Goal: Task Accomplishment & Management: Complete application form

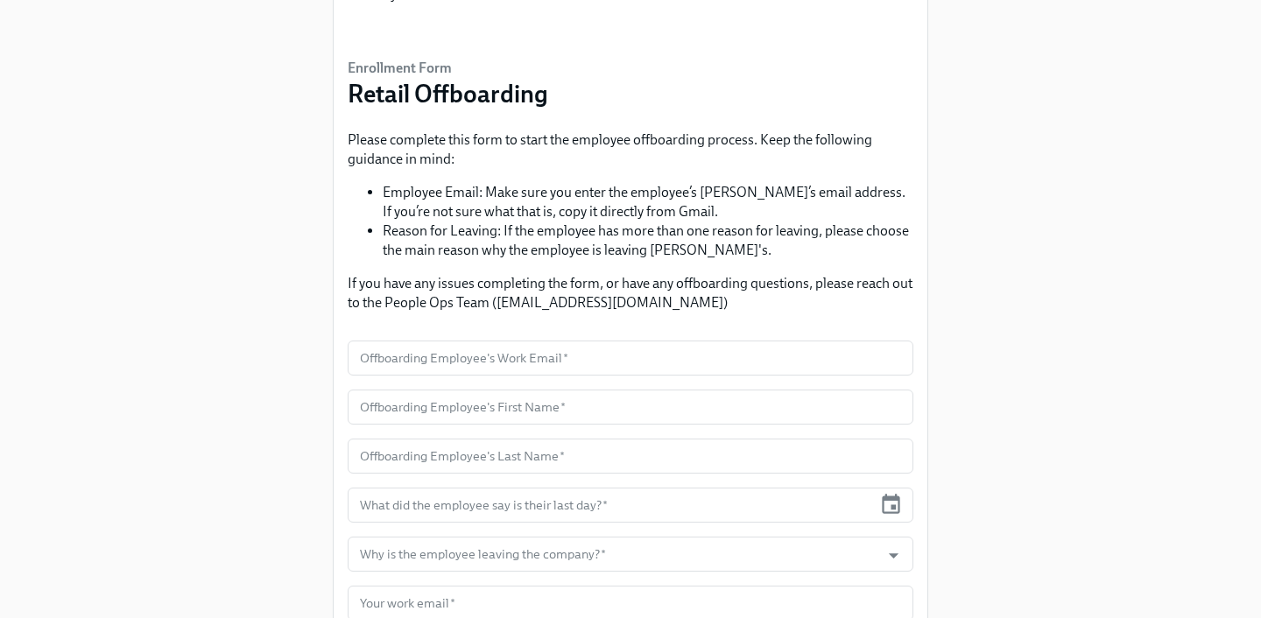
scroll to position [79, 0]
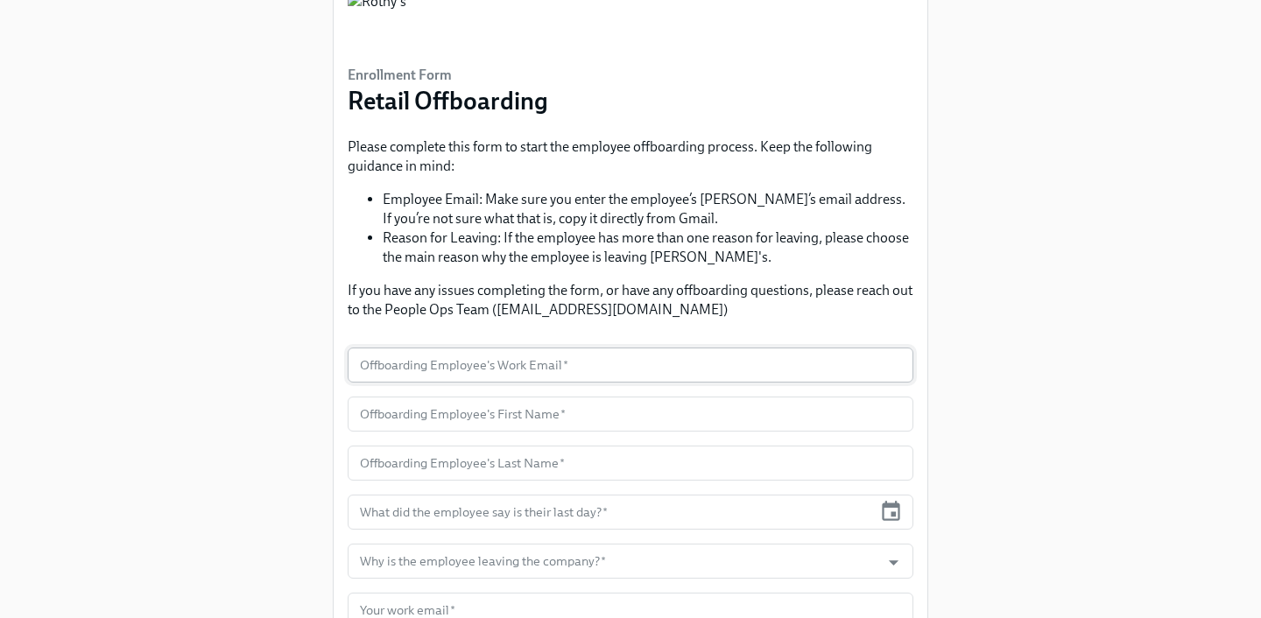
click at [513, 367] on input "text" at bounding box center [631, 365] width 566 height 35
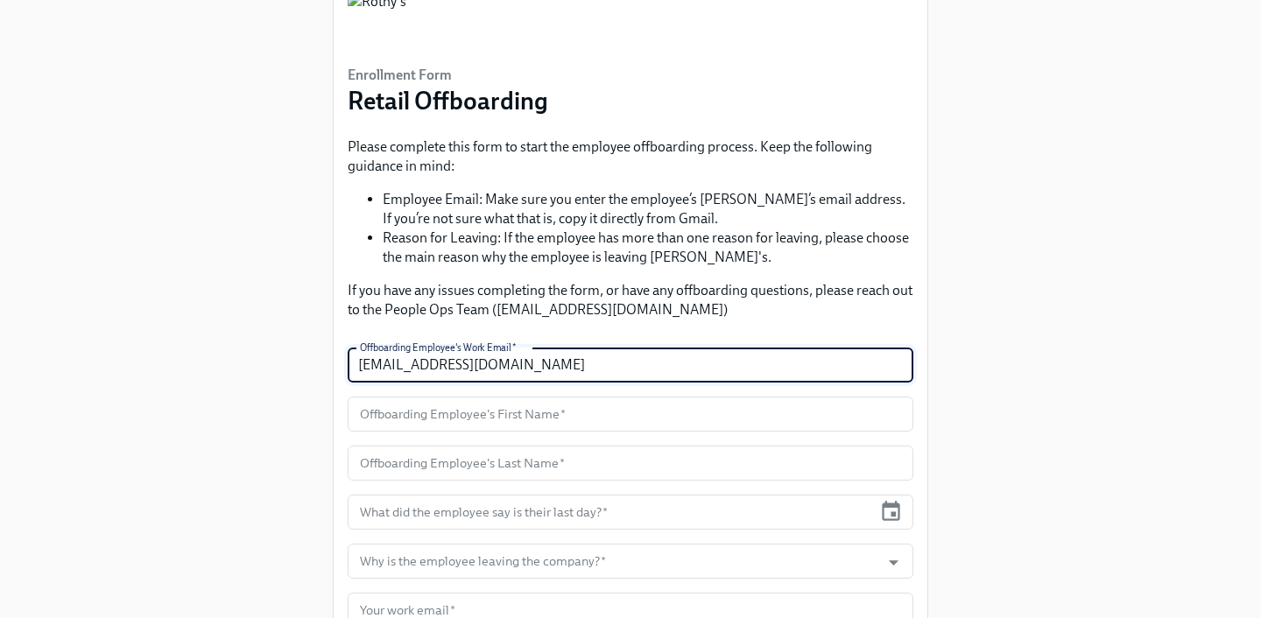
type input "[EMAIL_ADDRESS][DOMAIN_NAME]"
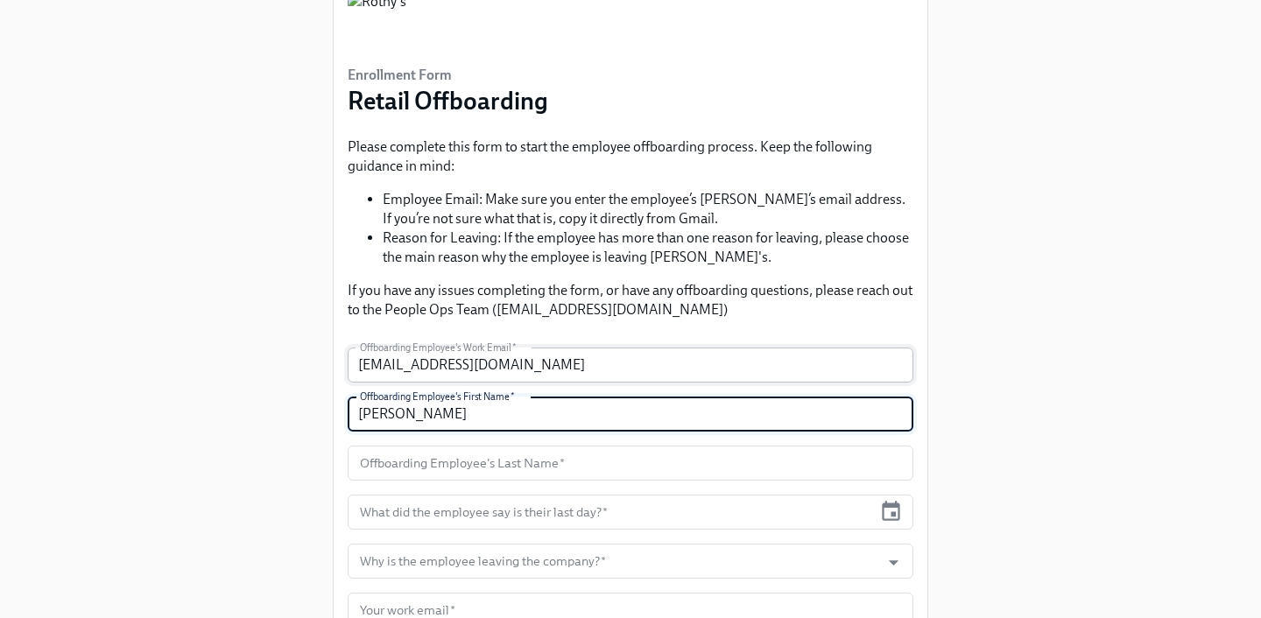
type input "[PERSON_NAME]"
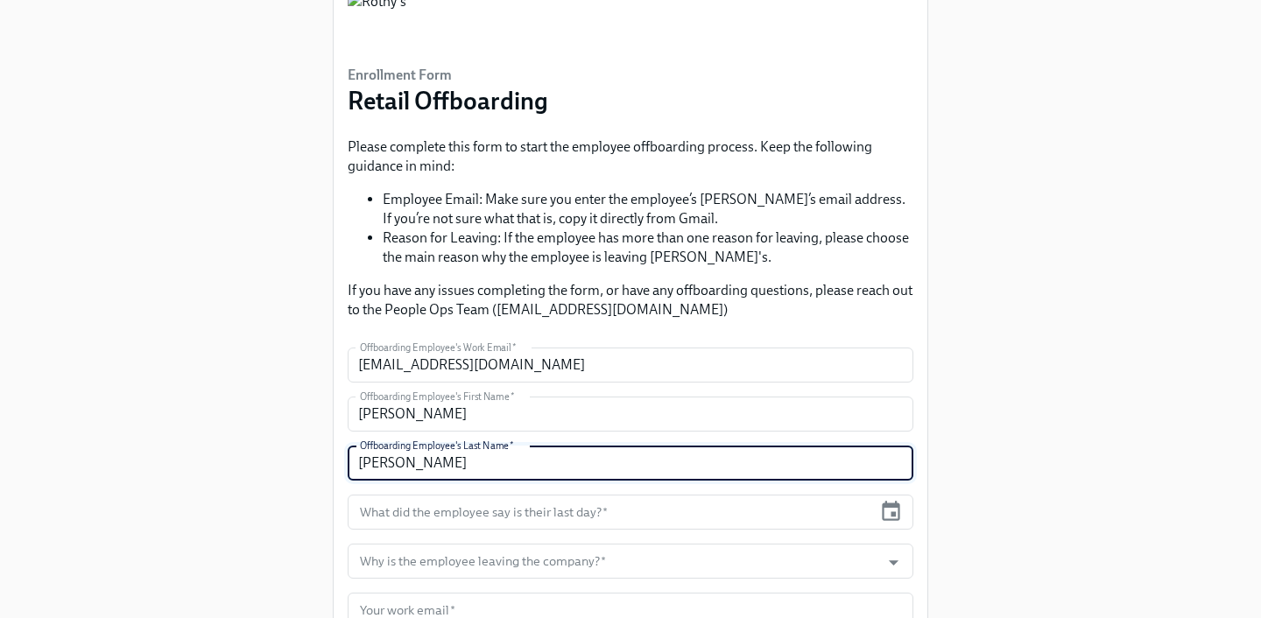
scroll to position [173, 0]
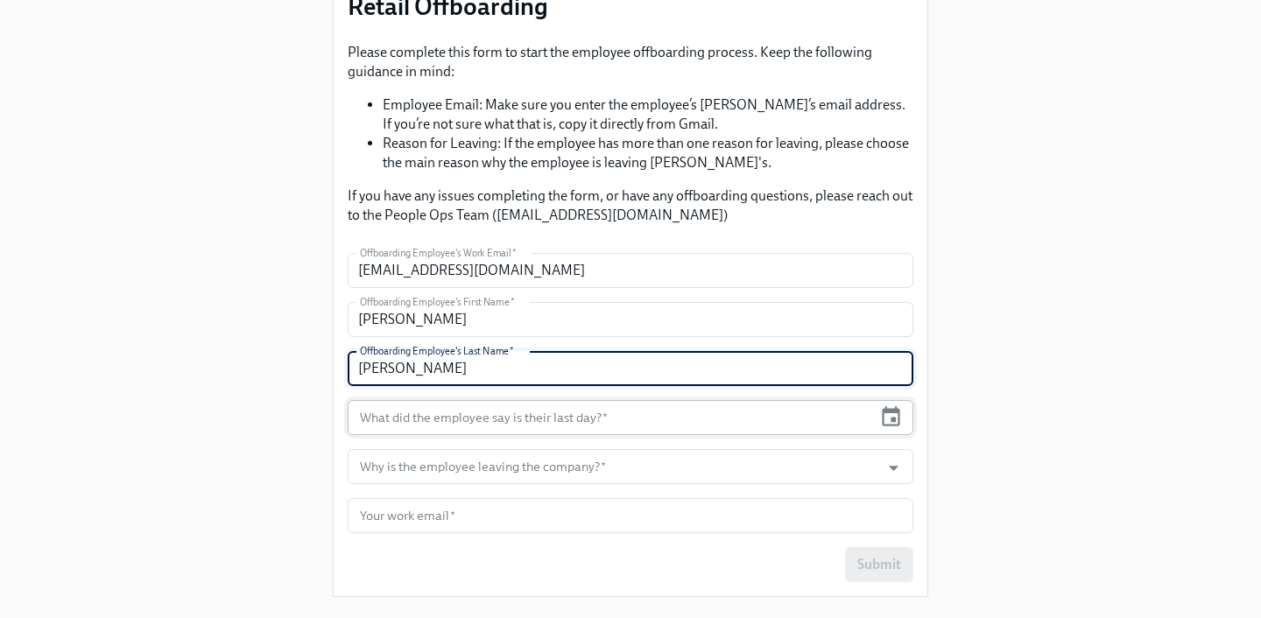
type input "[PERSON_NAME]"
click at [435, 419] on input "text" at bounding box center [610, 417] width 525 height 35
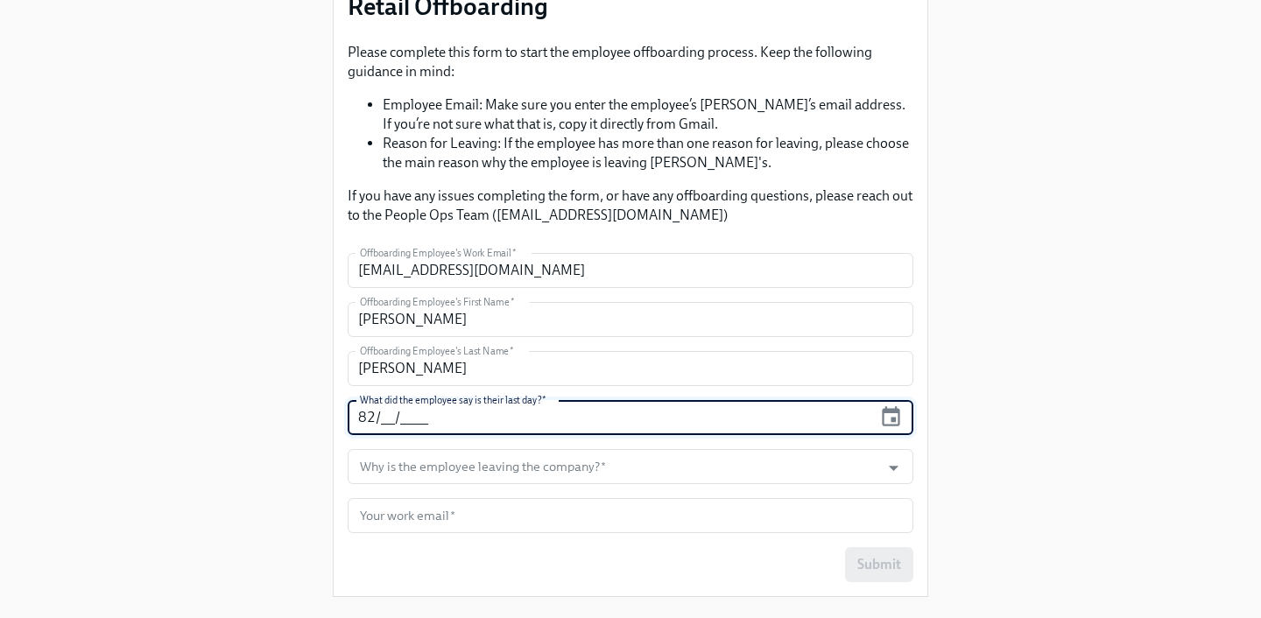
type input "8_/__/____"
type input "[DATE]"
click at [552, 478] on input "Why is the employee leaving the company?   *" at bounding box center [614, 466] width 515 height 35
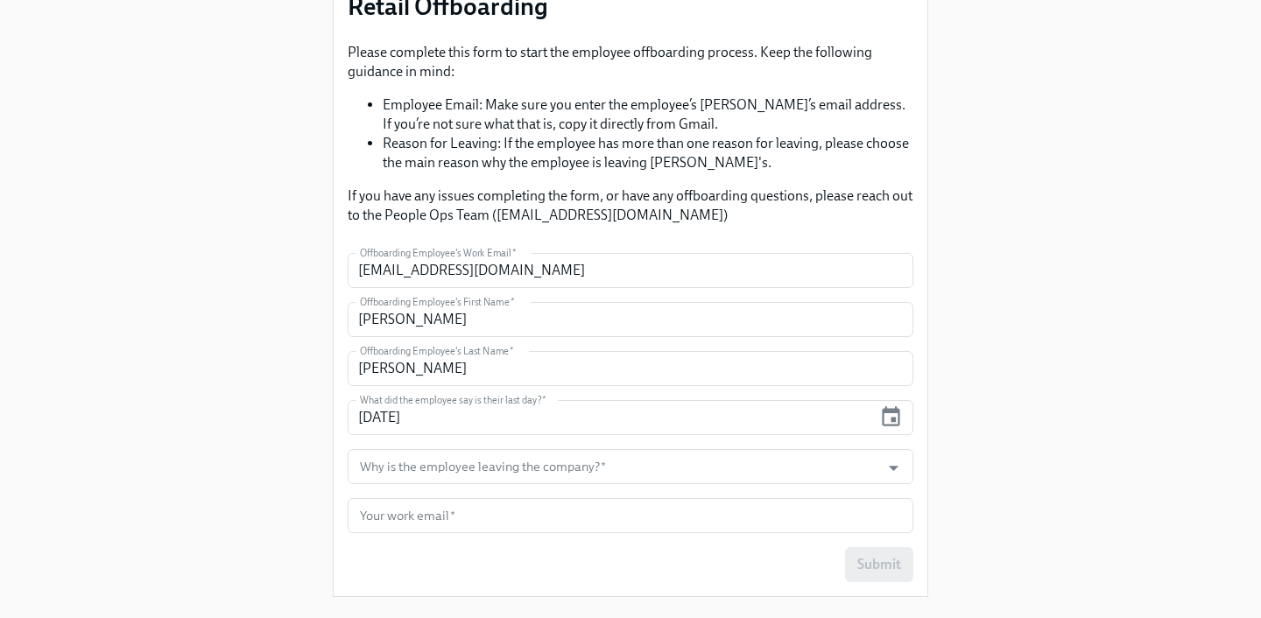
click at [191, 446] on div "Enrollment Form Retail Offboarding Please complete this form to start the emplo…" at bounding box center [630, 219] width 1205 height 785
click at [543, 466] on input "Why is the employee leaving the company?   *" at bounding box center [614, 466] width 515 height 35
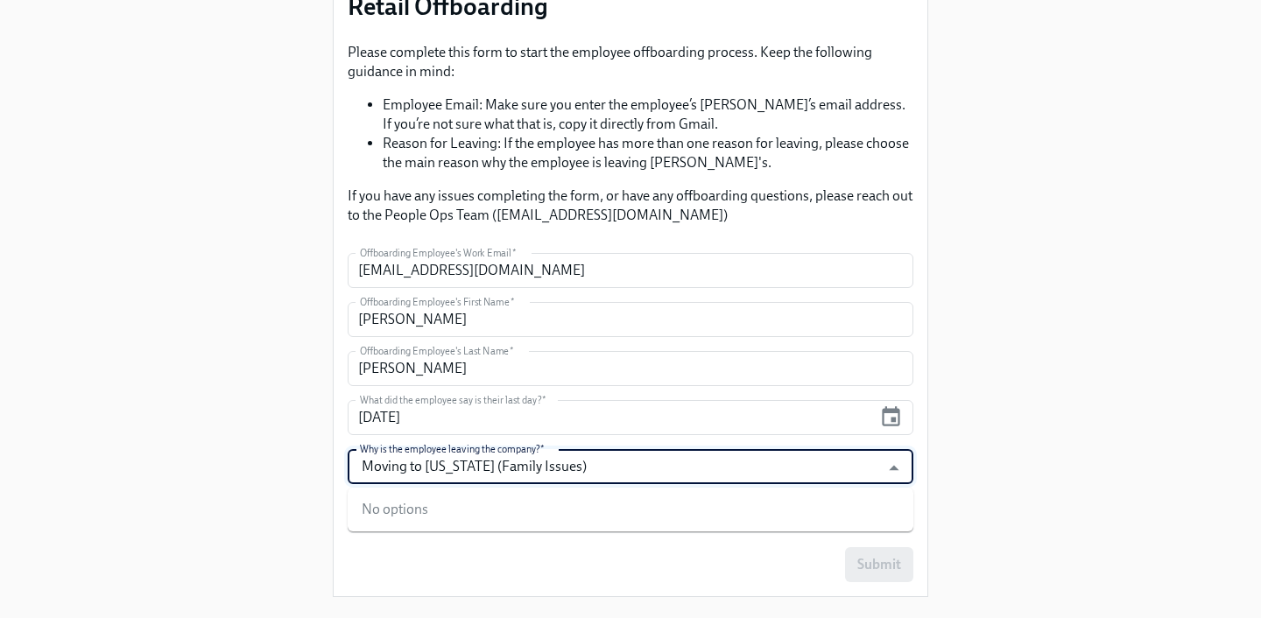
type input "Moving to [US_STATE] (Family Issues)"
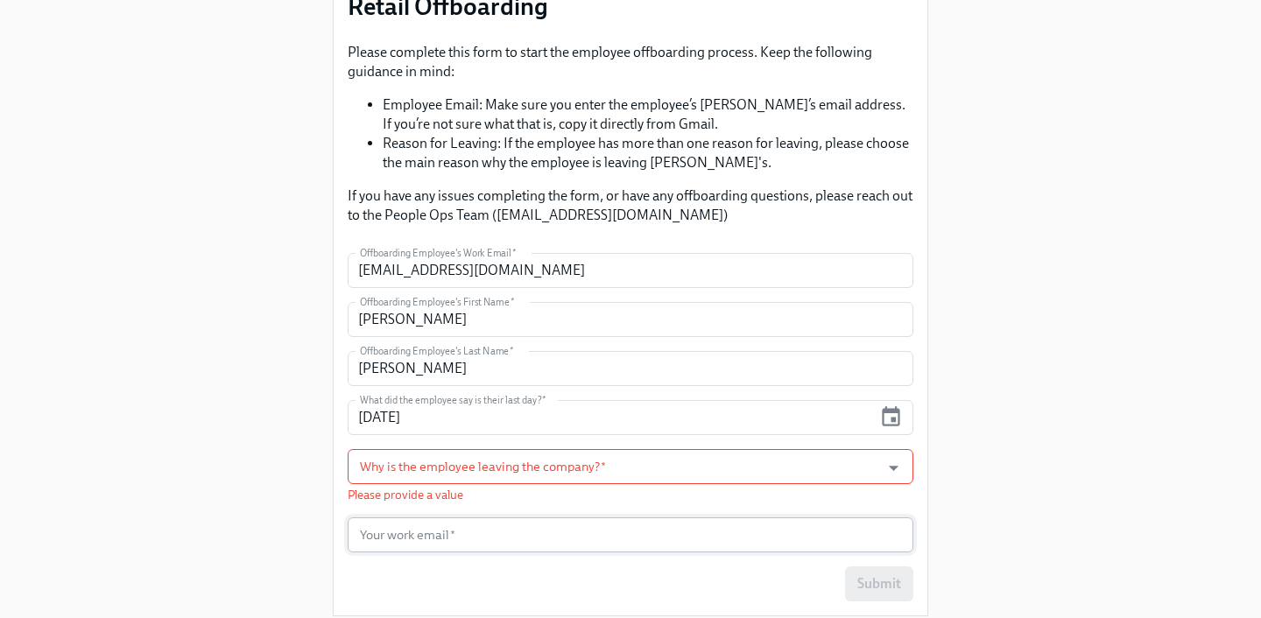
click at [498, 538] on input "text" at bounding box center [631, 535] width 566 height 35
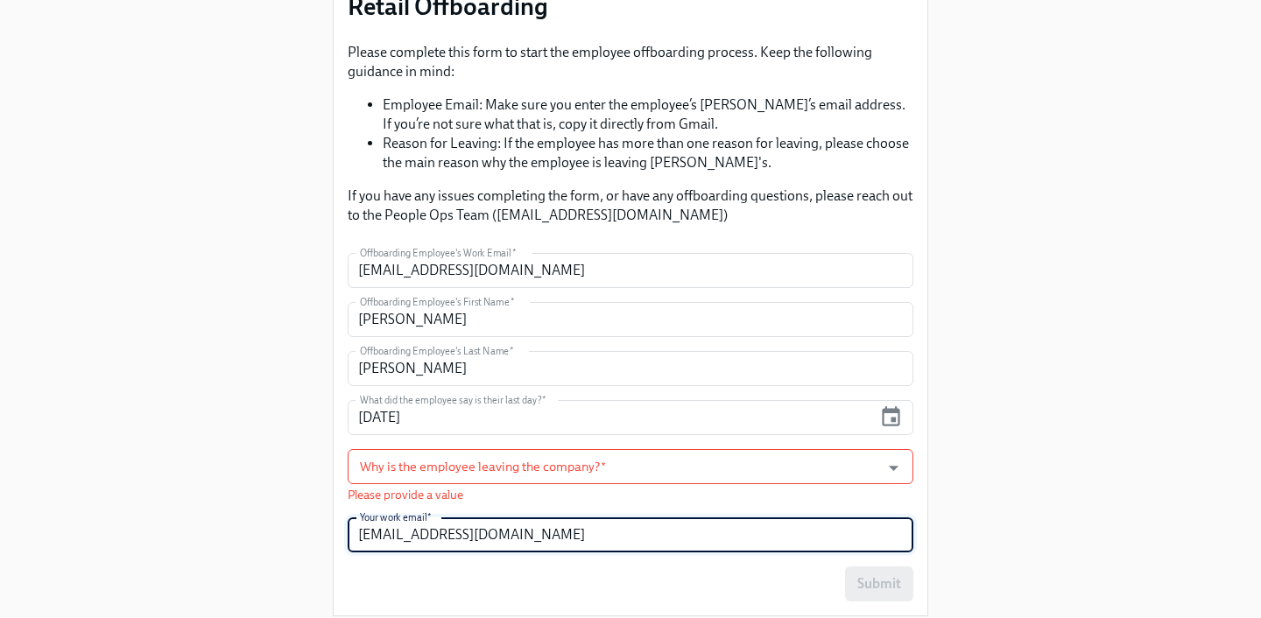
type input "[EMAIL_ADDRESS][DOMAIN_NAME]"
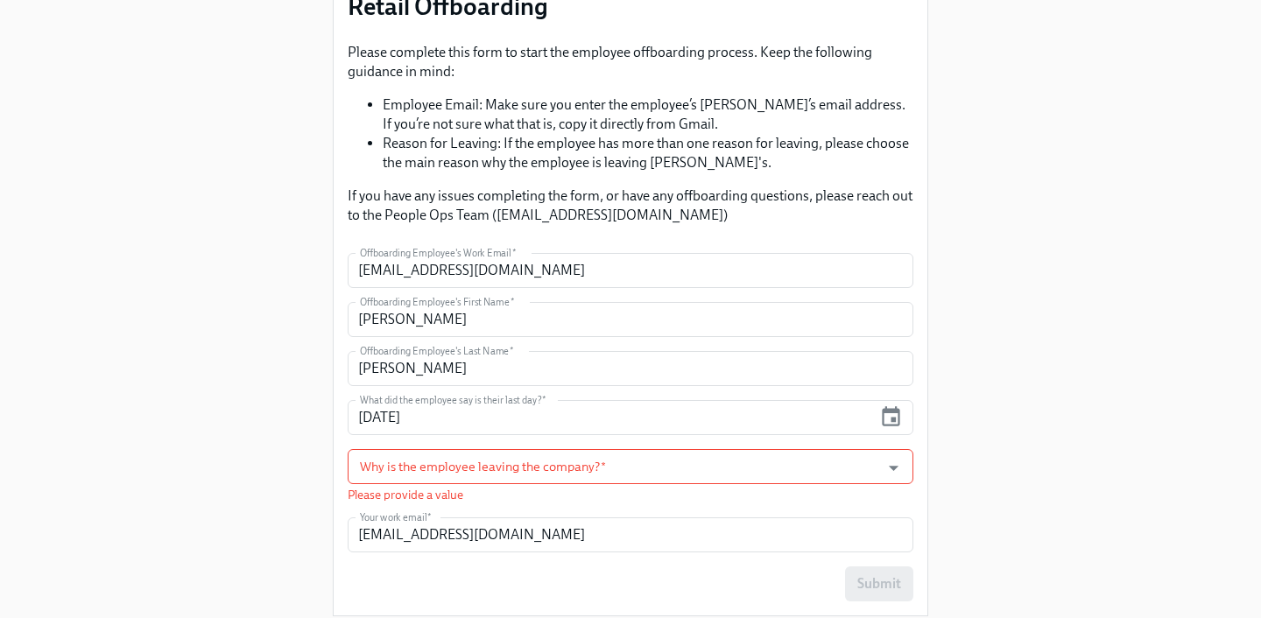
click at [1050, 516] on div "Enrollment Form Retail Offboarding Please complete this form to start the emplo…" at bounding box center [630, 229] width 1205 height 804
click at [548, 471] on input "Why is the employee leaving the company?   *" at bounding box center [614, 466] width 515 height 35
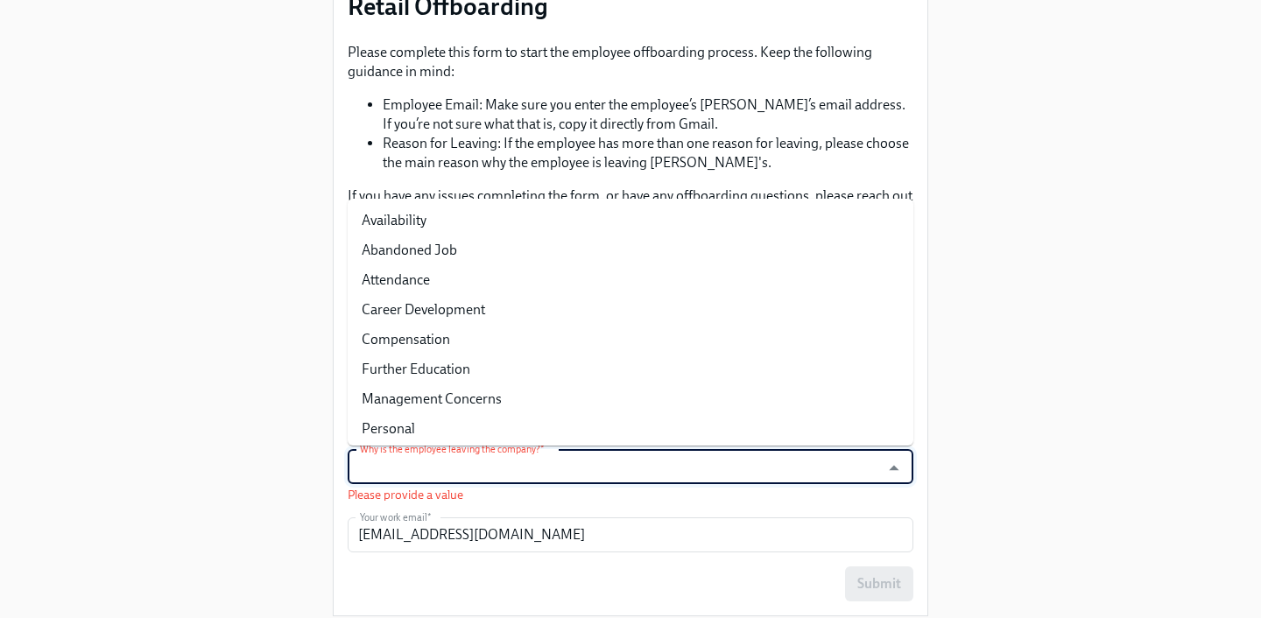
type input "F"
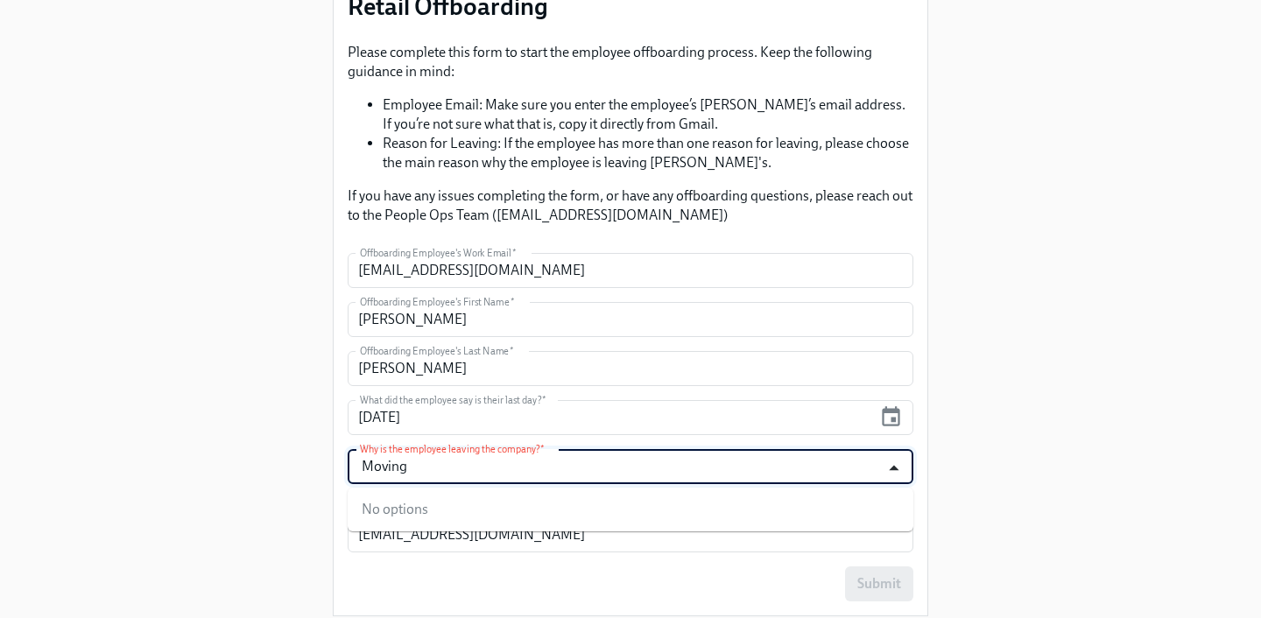
click at [882, 469] on icon "Close" at bounding box center [894, 468] width 24 height 24
click at [894, 465] on icon "Open" at bounding box center [894, 468] width 24 height 24
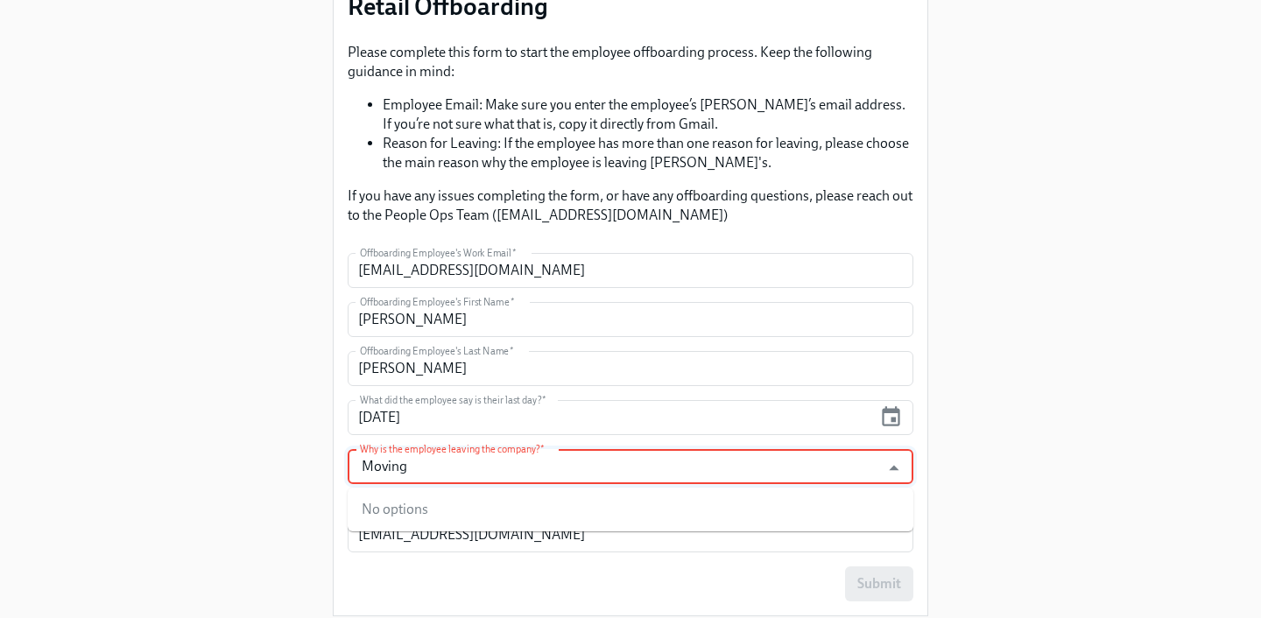
type input "Moving"
click at [1018, 471] on div "Enrollment Form Retail Offboarding Please complete this form to start the emplo…" at bounding box center [630, 229] width 1205 height 804
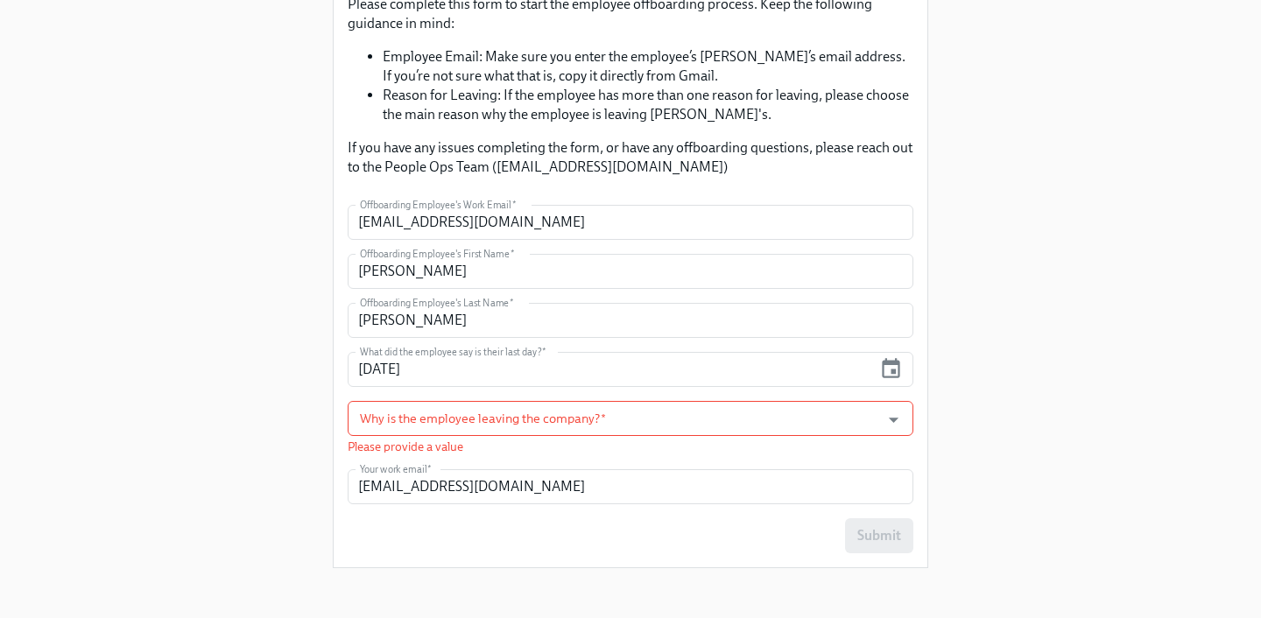
scroll to position [224, 0]
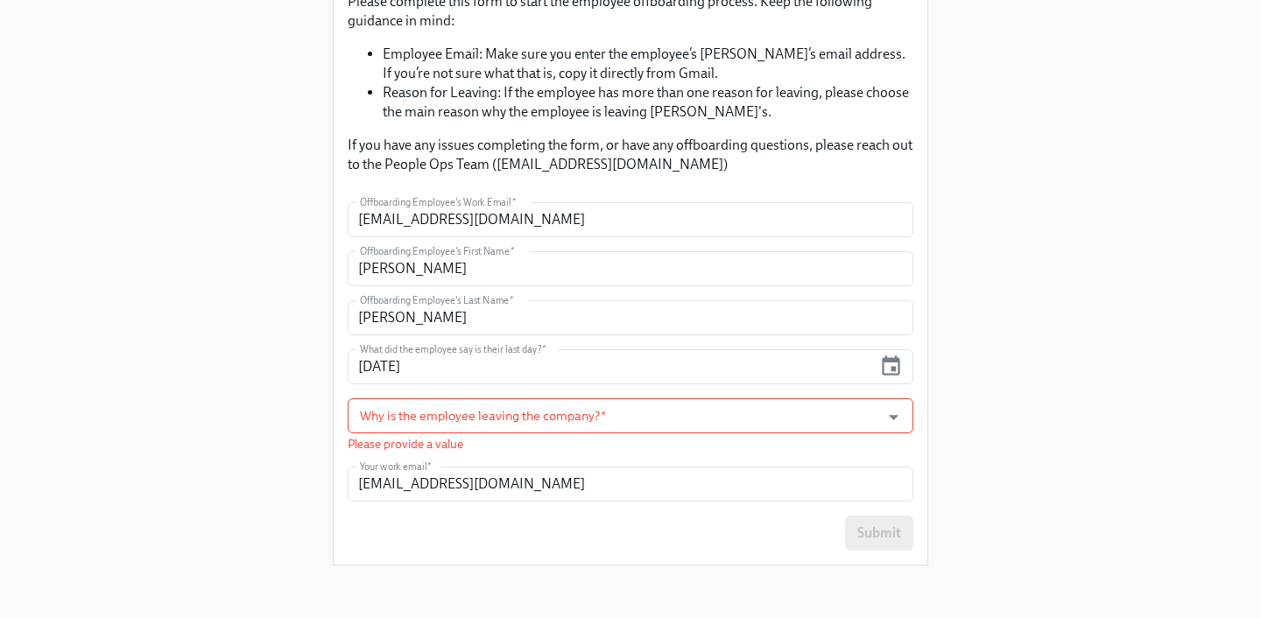
click at [440, 439] on p "Please provide a value" at bounding box center [631, 444] width 566 height 17
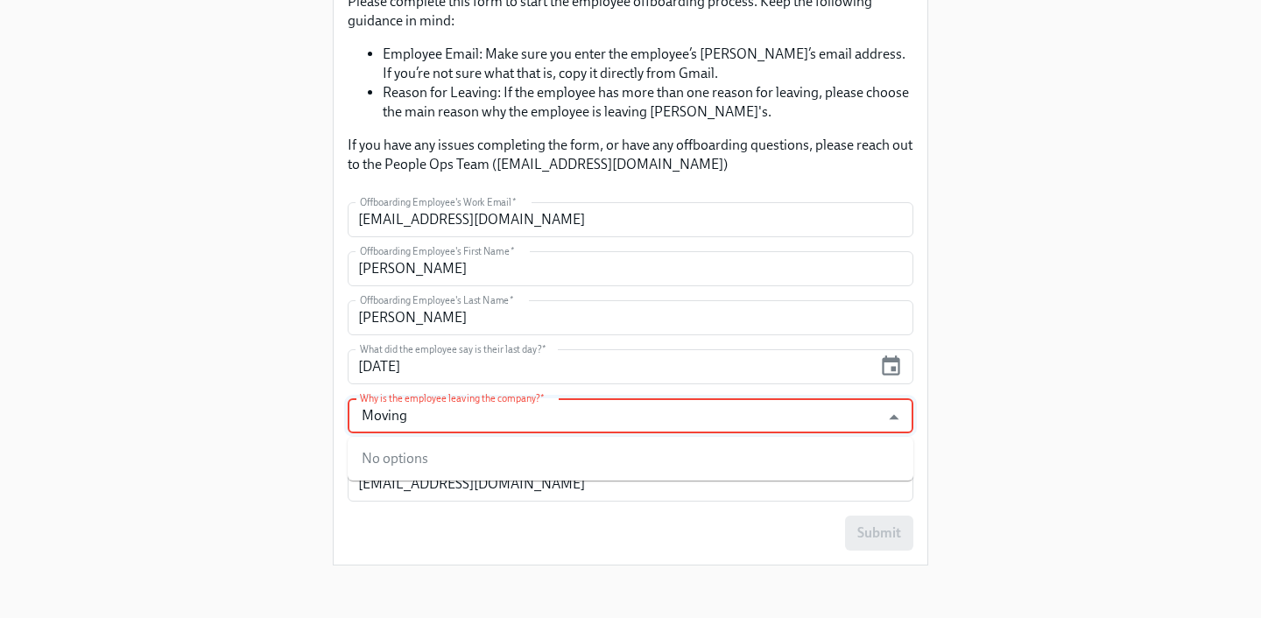
type input "Moving"
click at [1087, 442] on div "Enrollment Form Retail Offboarding Please complete this form to start the emplo…" at bounding box center [630, 178] width 1205 height 804
